Goal: Find specific page/section: Find specific page/section

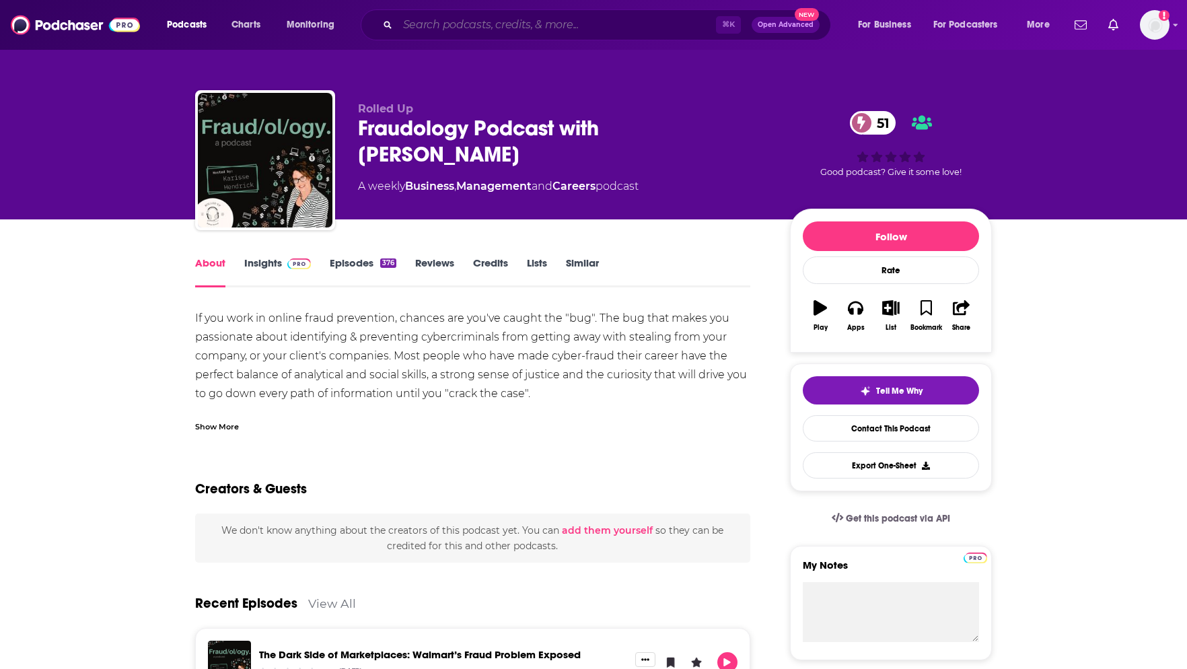
click at [517, 14] on input "Search podcasts, credits, & more..." at bounding box center [557, 25] width 318 height 22
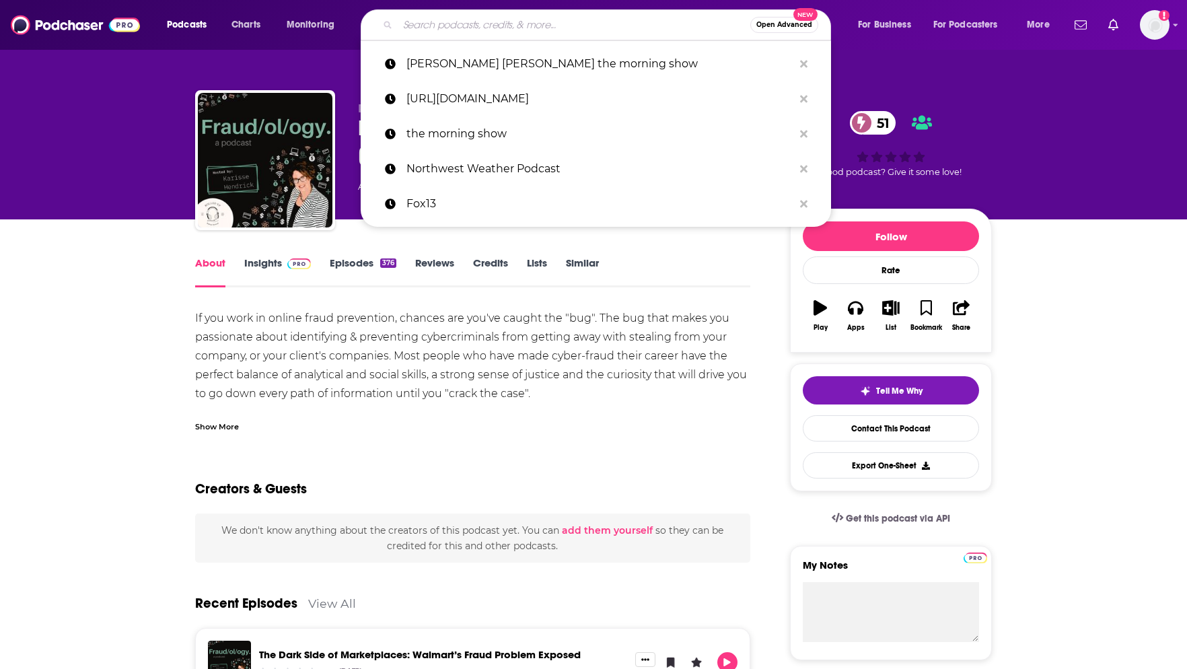
paste input "Podcast Ecommosaurus Podcast"
type input "Podcast Ecommosaurus Podcast"
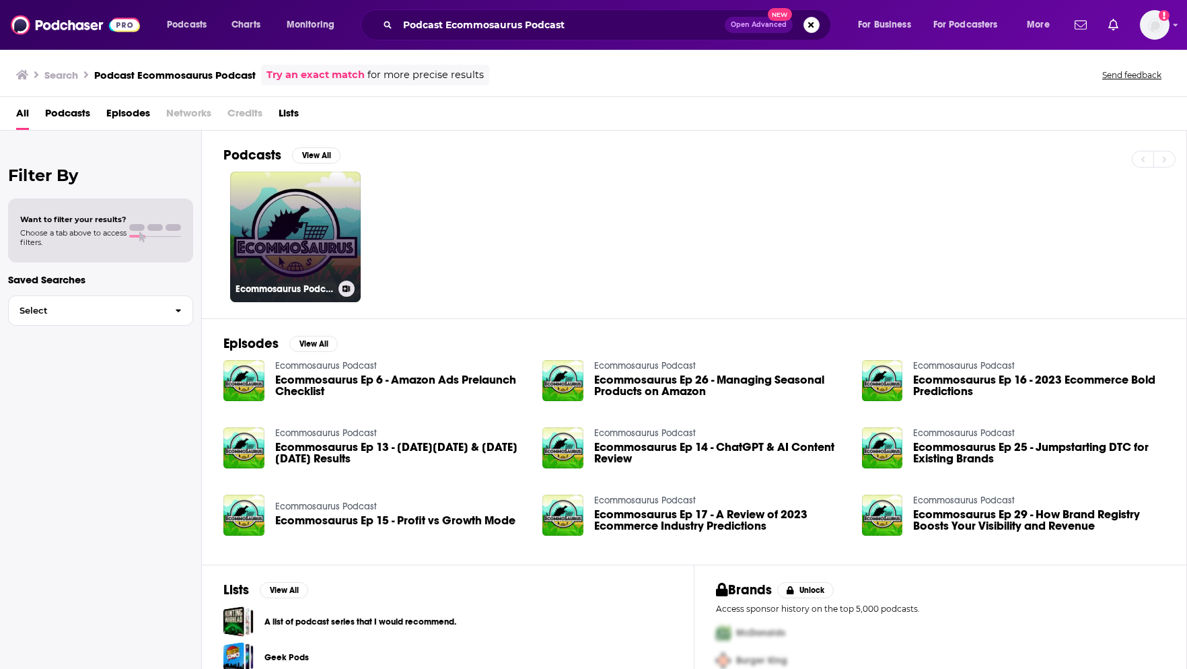
click at [302, 244] on link "Ecommosaurus Podcast" at bounding box center [295, 237] width 131 height 131
